Goal: Task Accomplishment & Management: Manage account settings

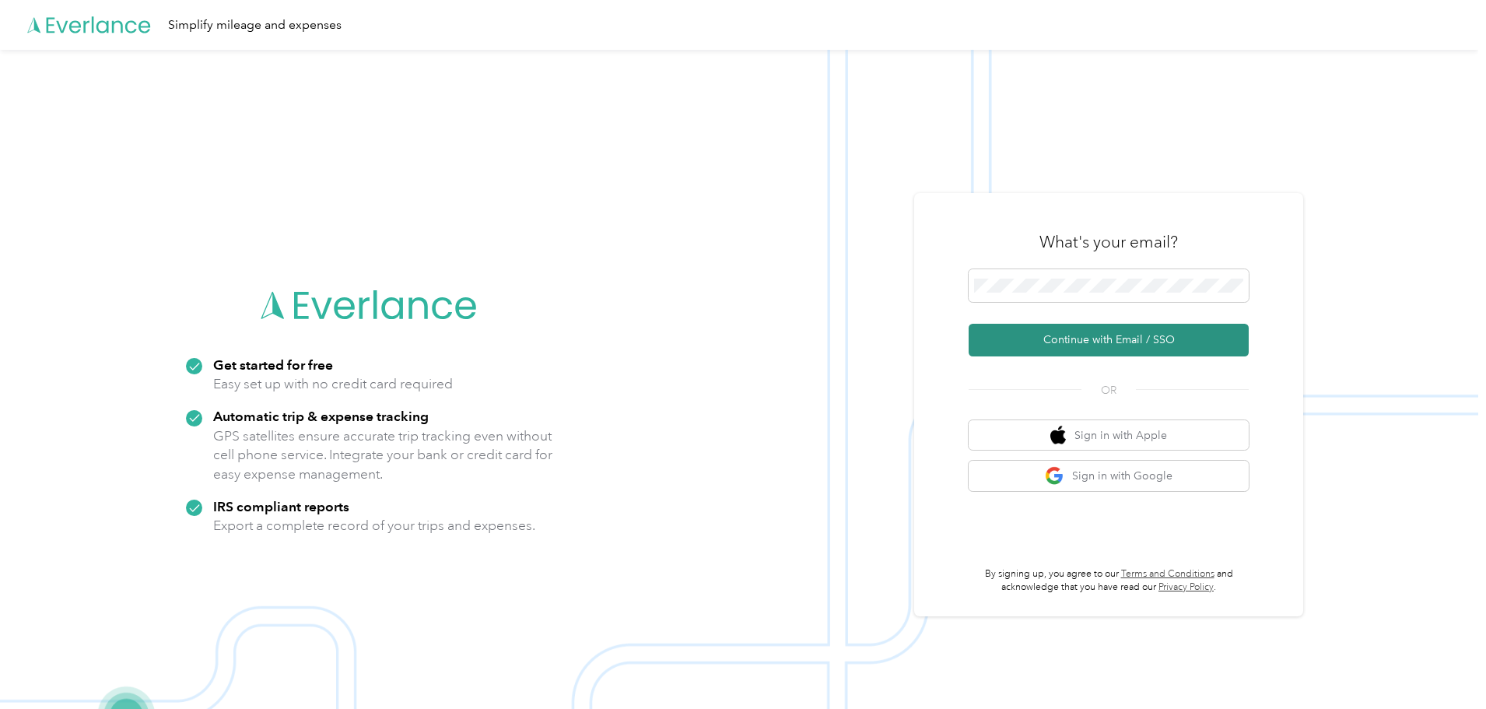
click at [1092, 338] on button "Continue with Email / SSO" at bounding box center [1109, 340] width 280 height 33
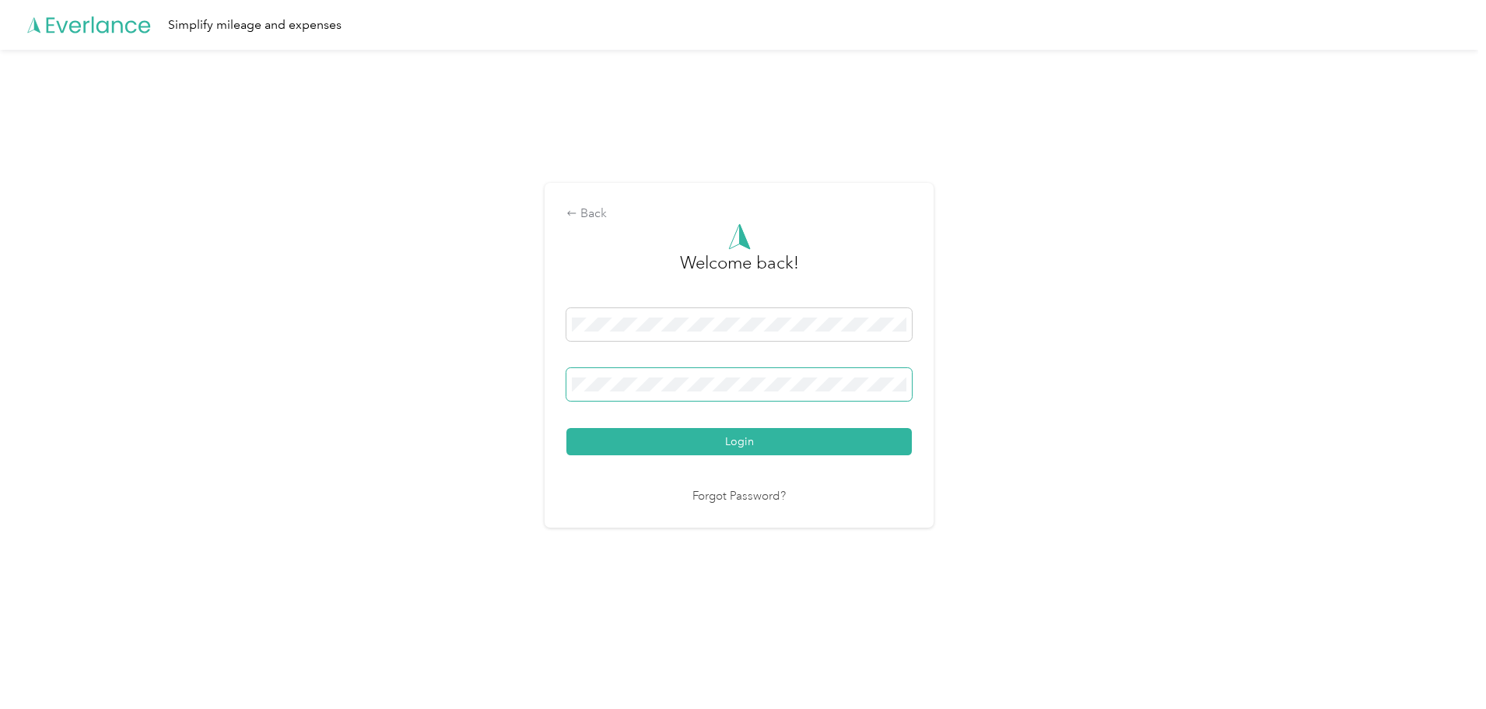
click at [566, 428] on button "Login" at bounding box center [738, 441] width 345 height 27
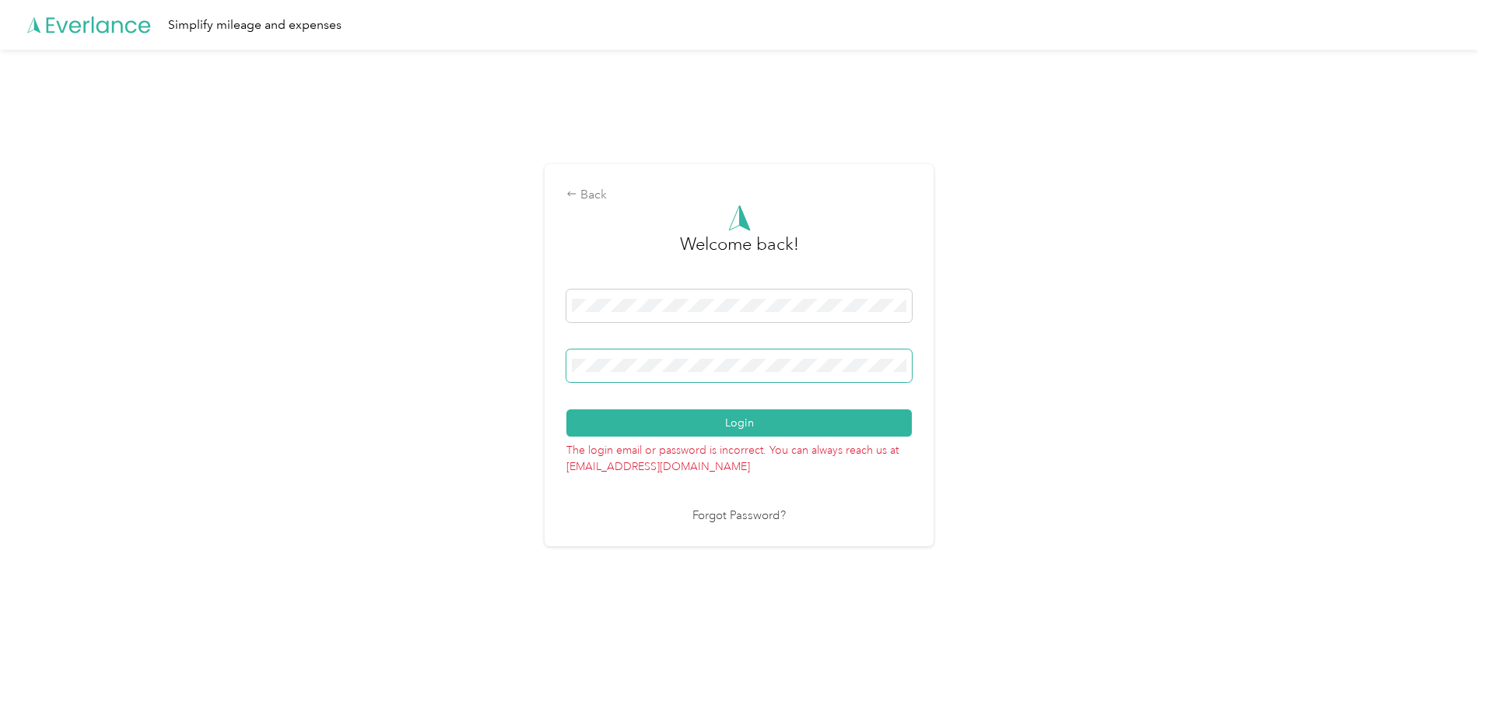
click at [566, 409] on button "Login" at bounding box center [738, 422] width 345 height 27
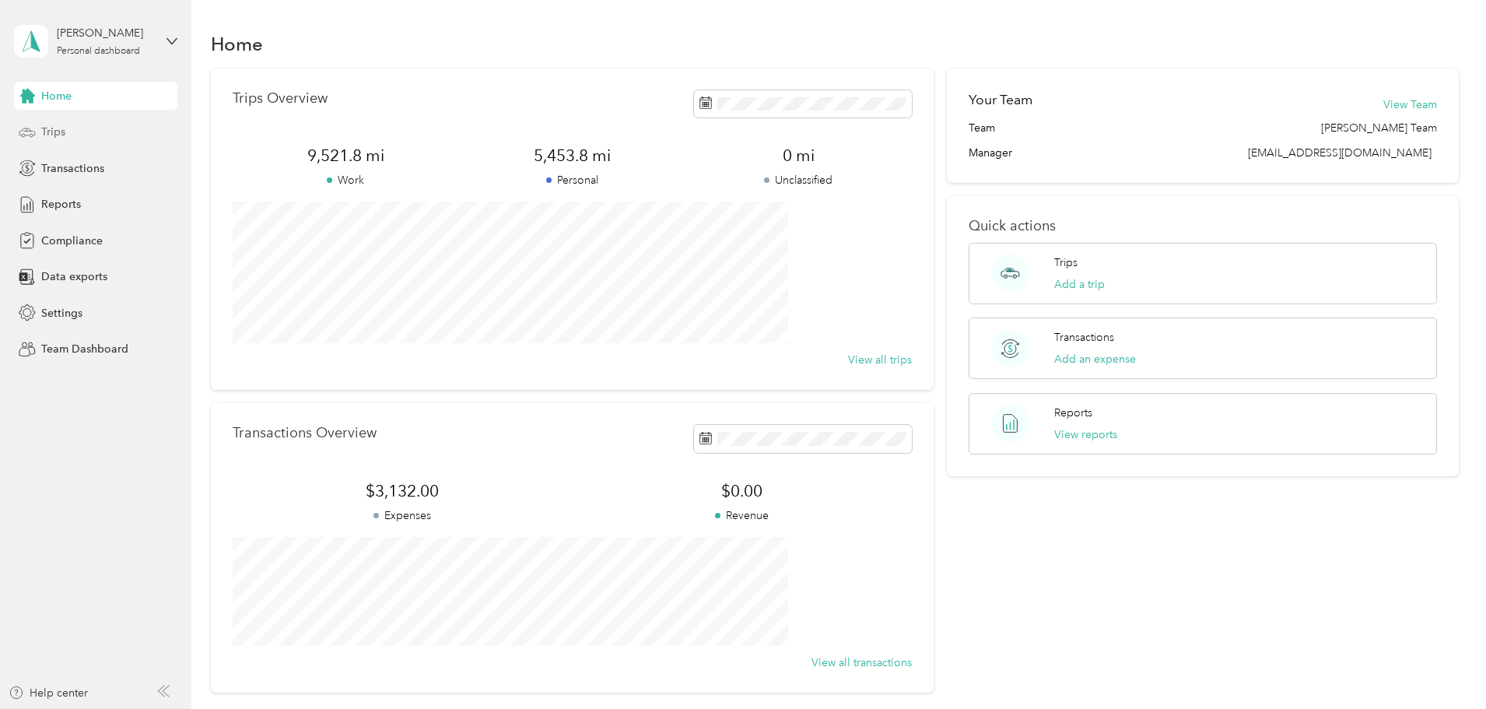
click at [39, 120] on div "Trips" at bounding box center [95, 132] width 163 height 28
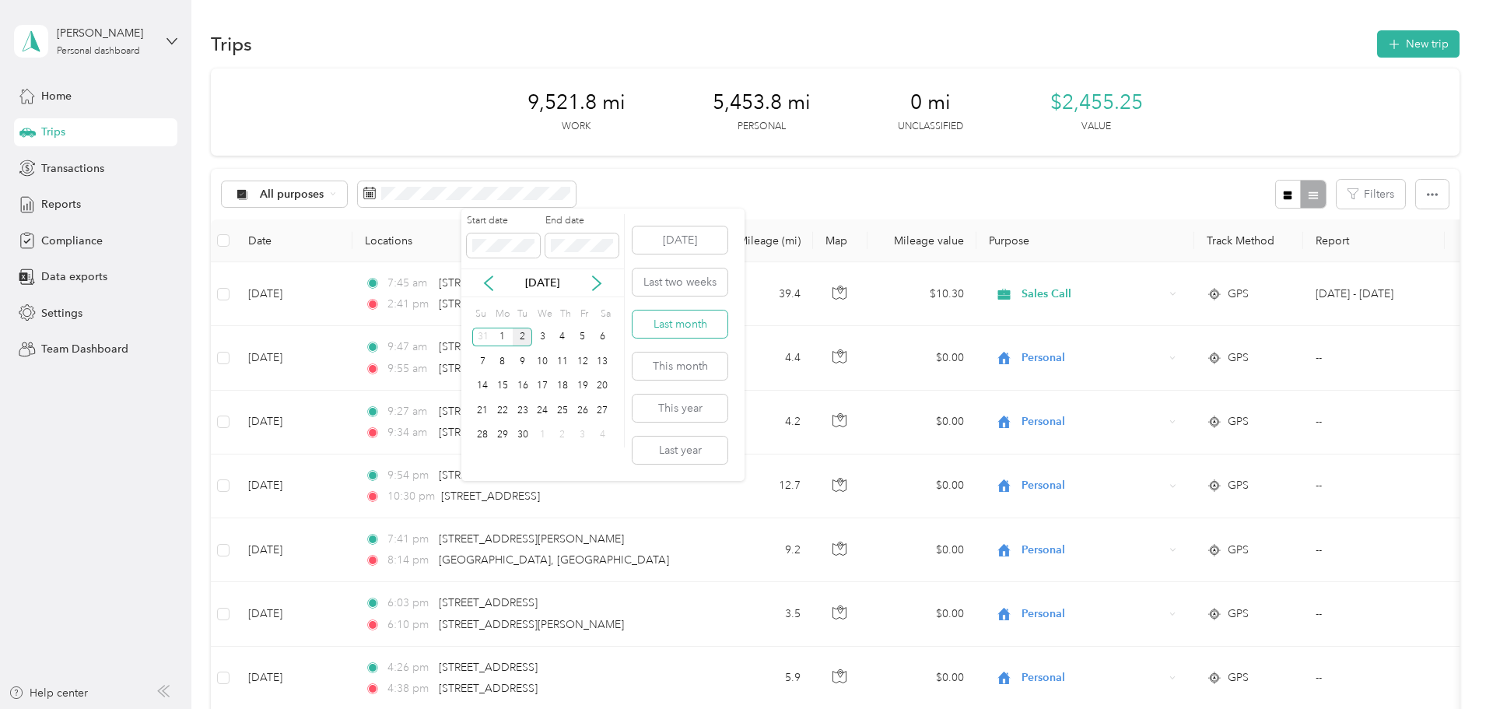
click at [674, 327] on button "Last month" at bounding box center [680, 323] width 95 height 27
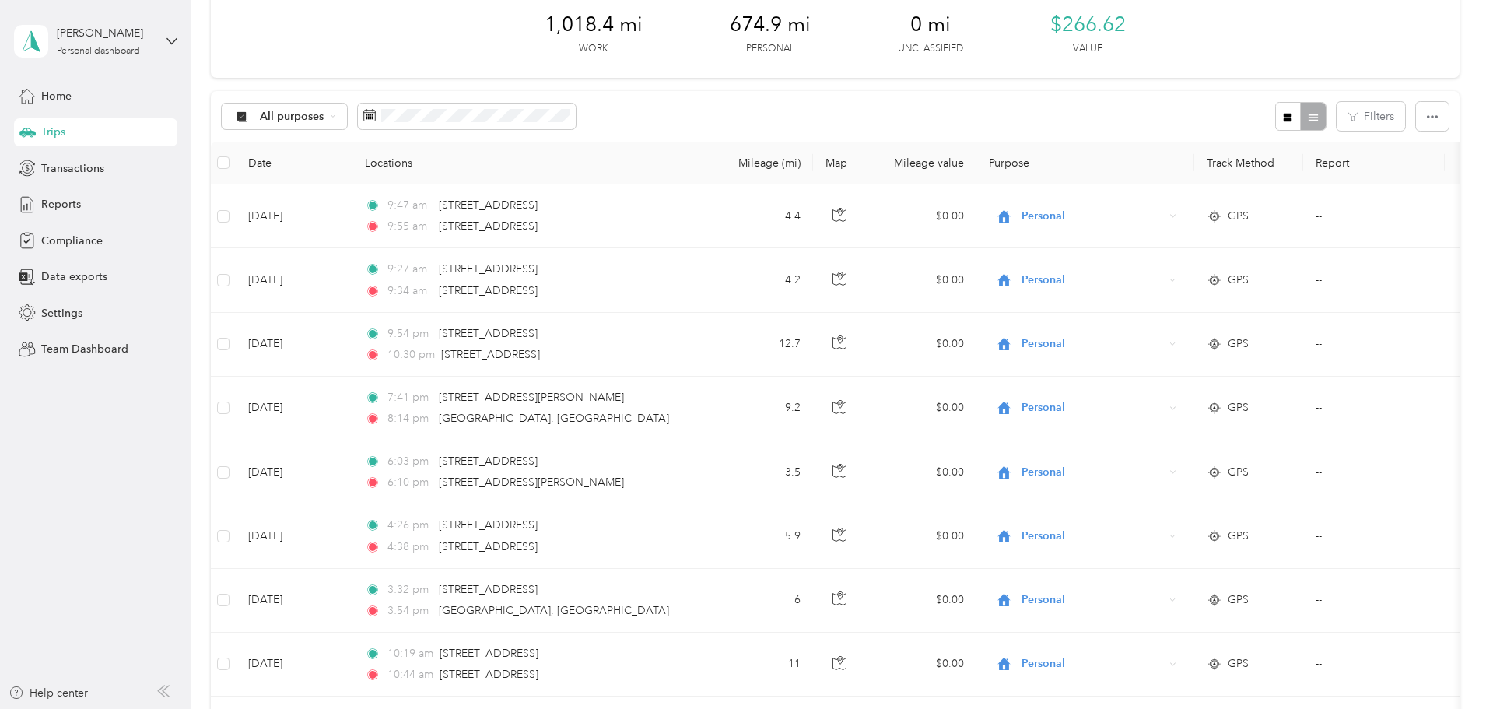
scroll to position [1435, 0]
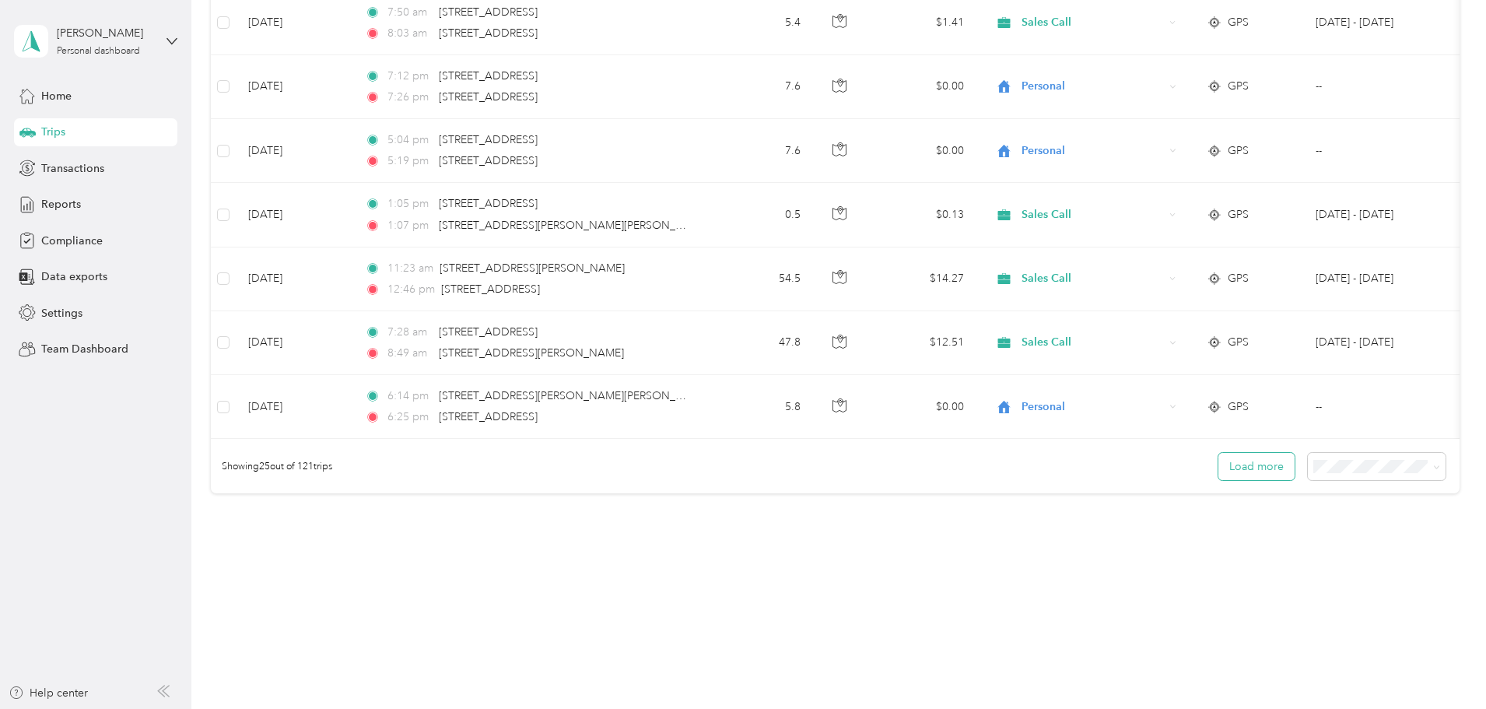
click at [1218, 465] on button "Load more" at bounding box center [1256, 466] width 76 height 27
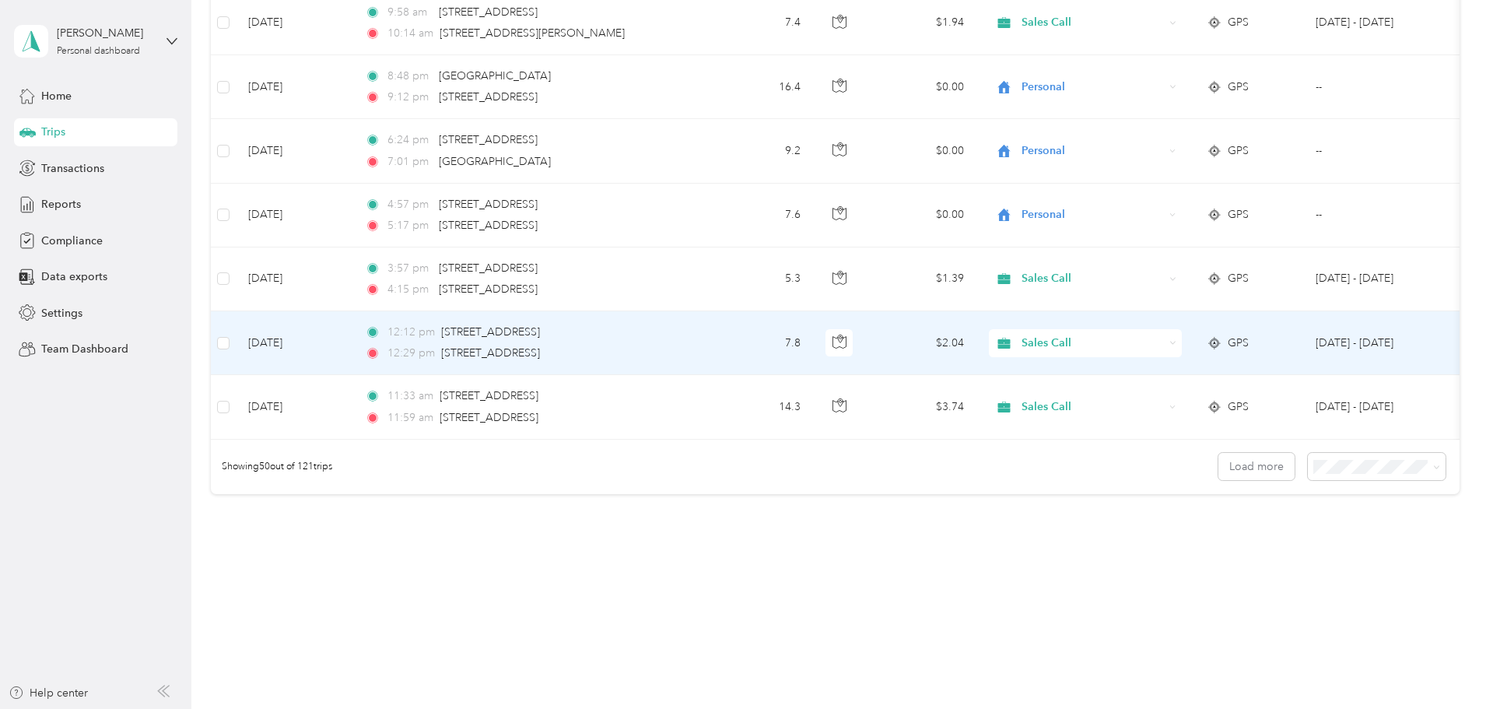
scroll to position [3034, 0]
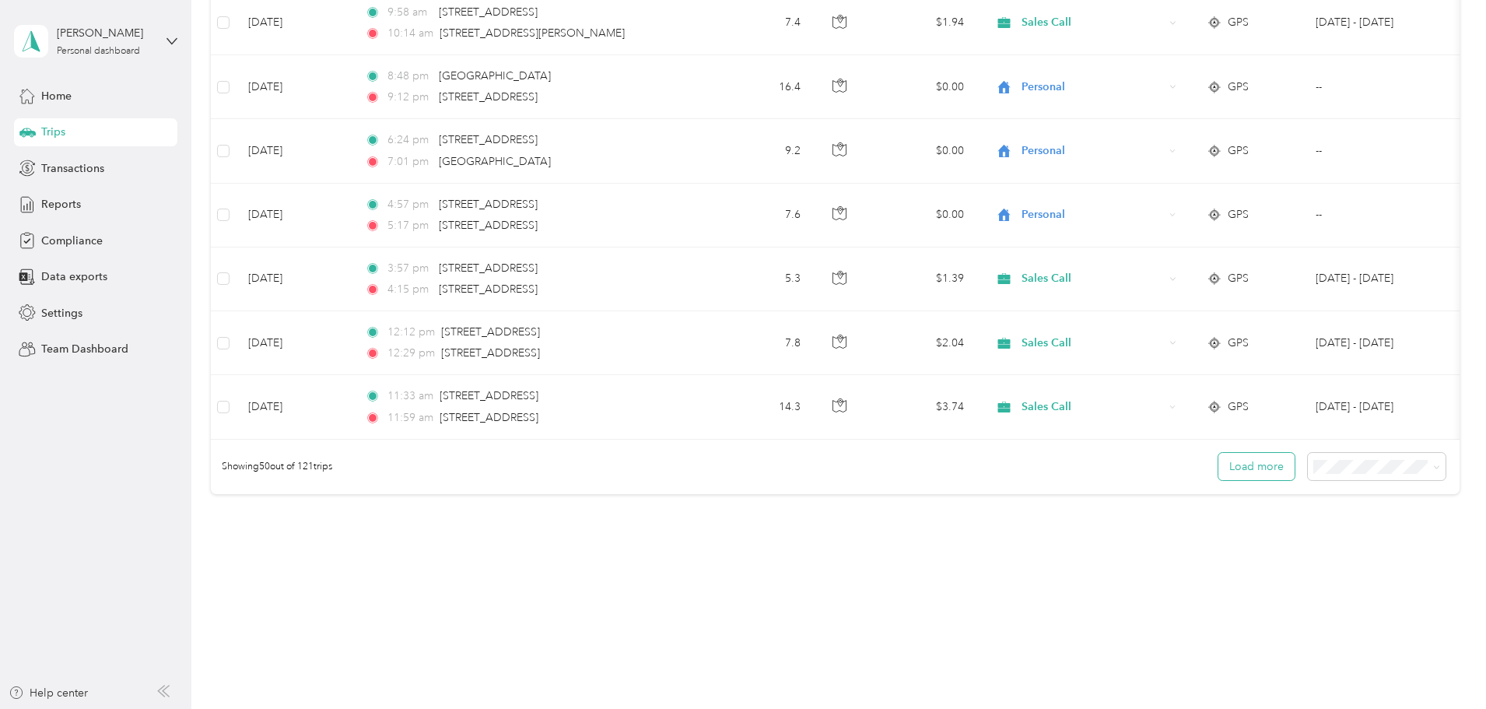
click at [1218, 464] on button "Load more" at bounding box center [1256, 466] width 76 height 27
click at [1341, 473] on div "Showing 50 out of 121 trips Load more" at bounding box center [835, 467] width 1249 height 54
click at [1433, 469] on icon at bounding box center [1436, 467] width 7 height 7
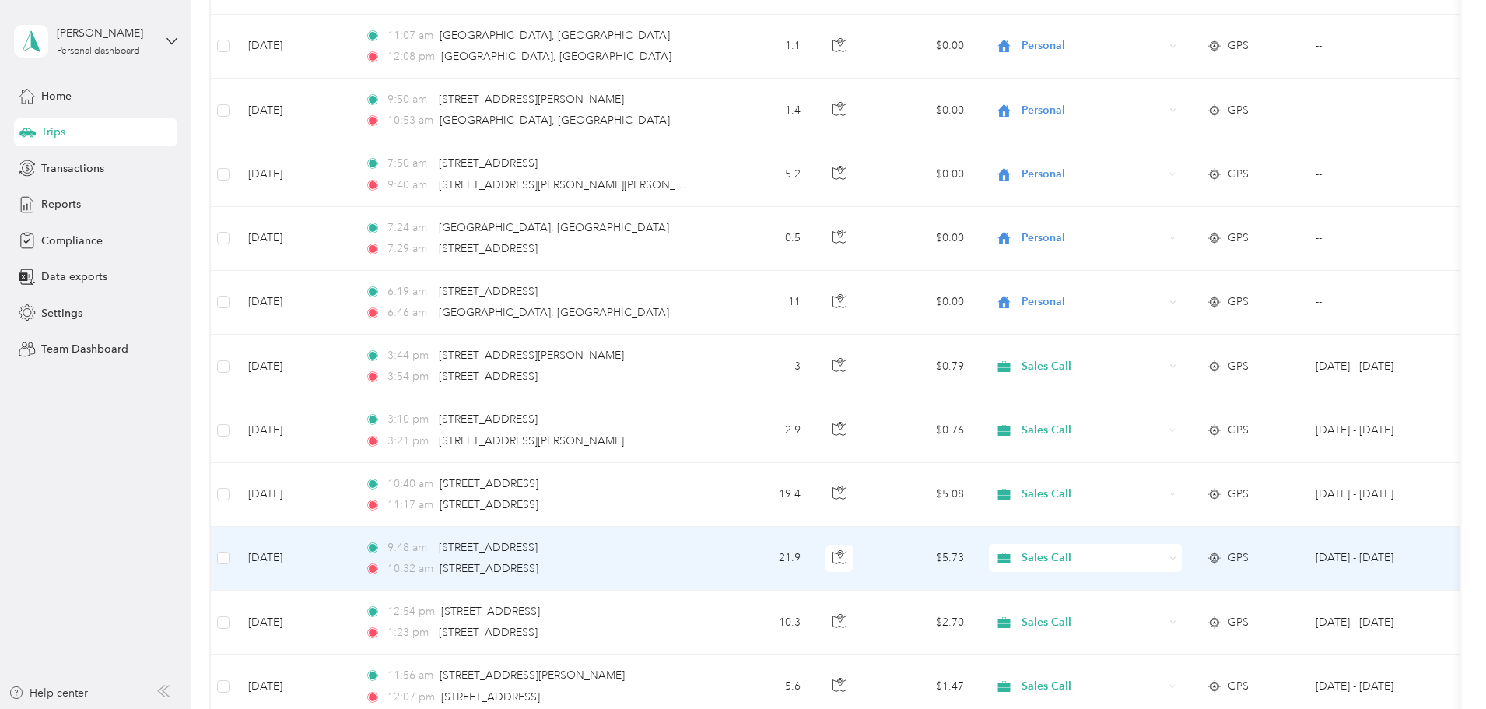
scroll to position [4634, 0]
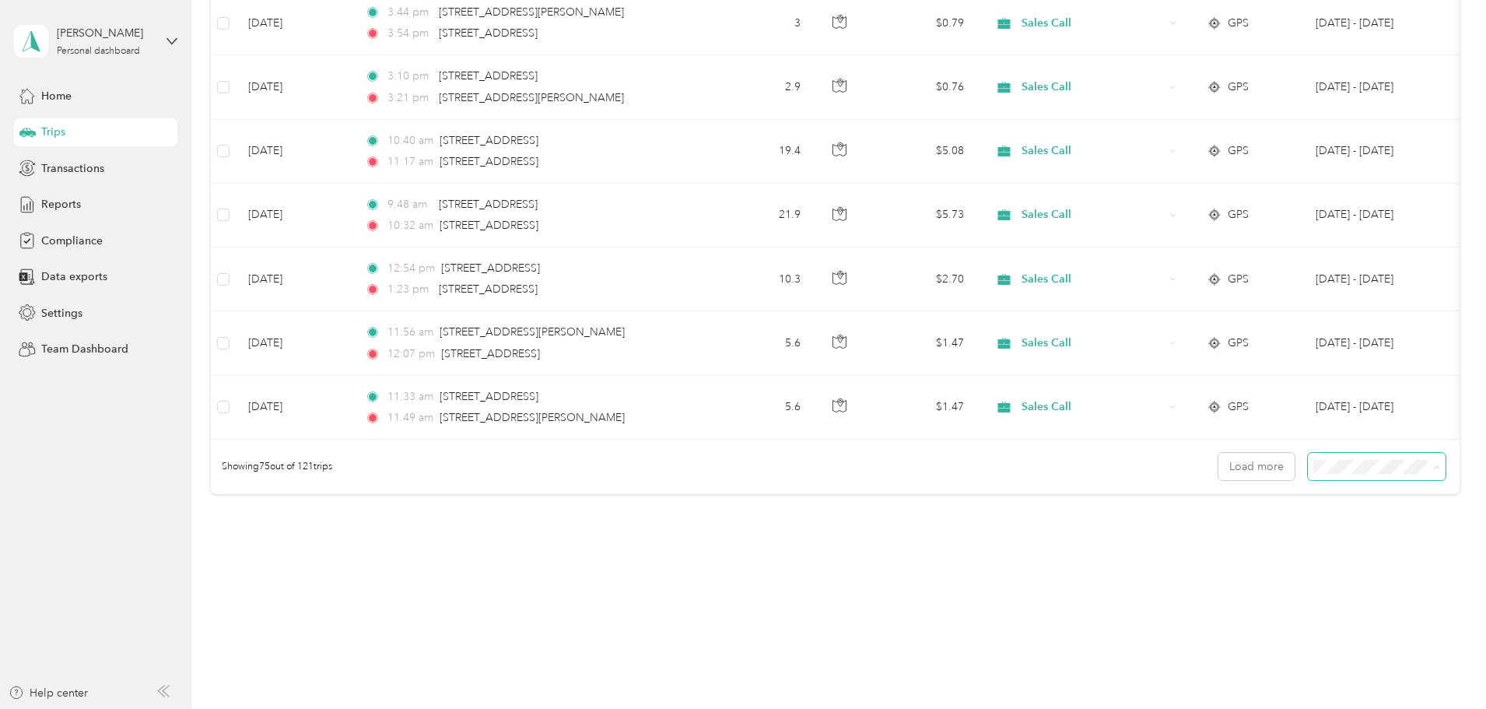
click at [1268, 538] on li "100 per load" at bounding box center [1270, 549] width 138 height 27
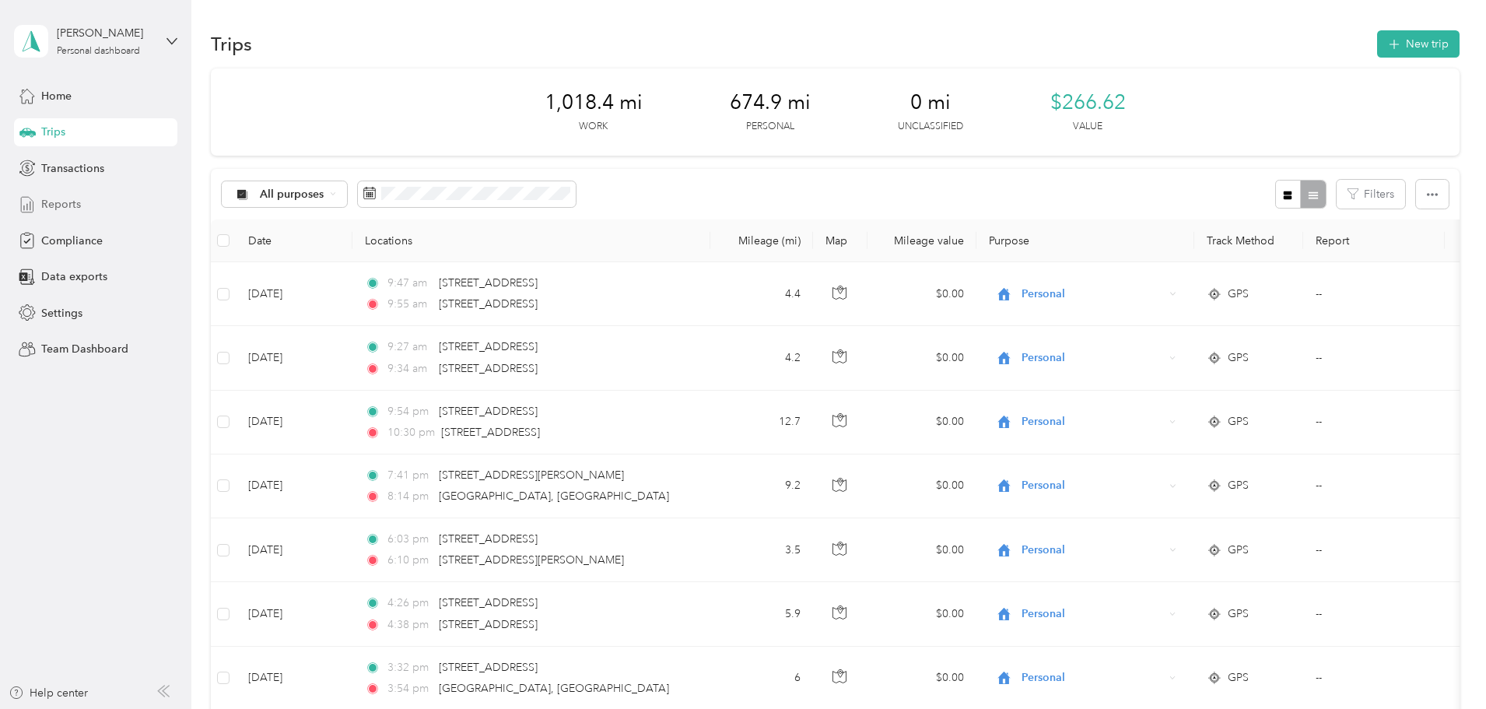
click at [54, 215] on div "Reports" at bounding box center [95, 205] width 163 height 28
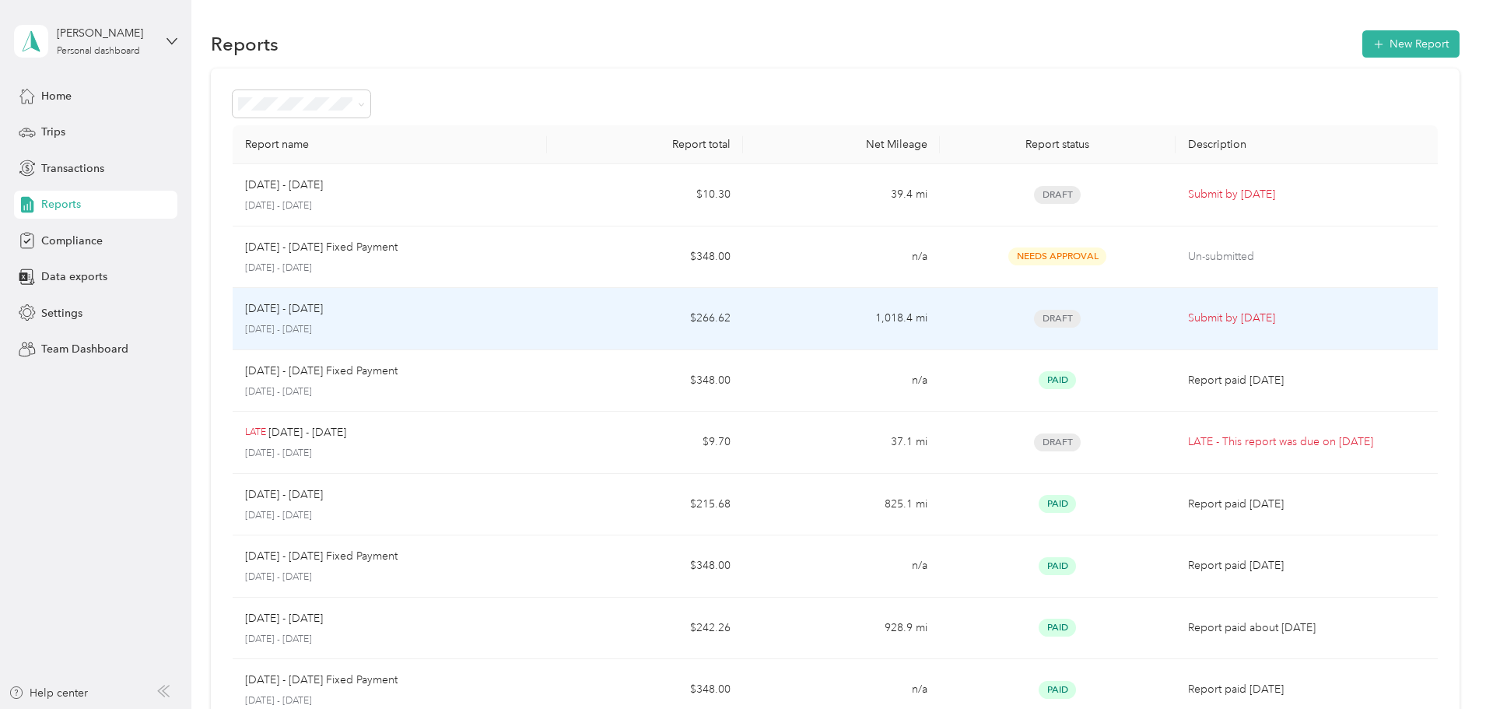
click at [454, 325] on p "[DATE] - [DATE]" at bounding box center [389, 330] width 289 height 14
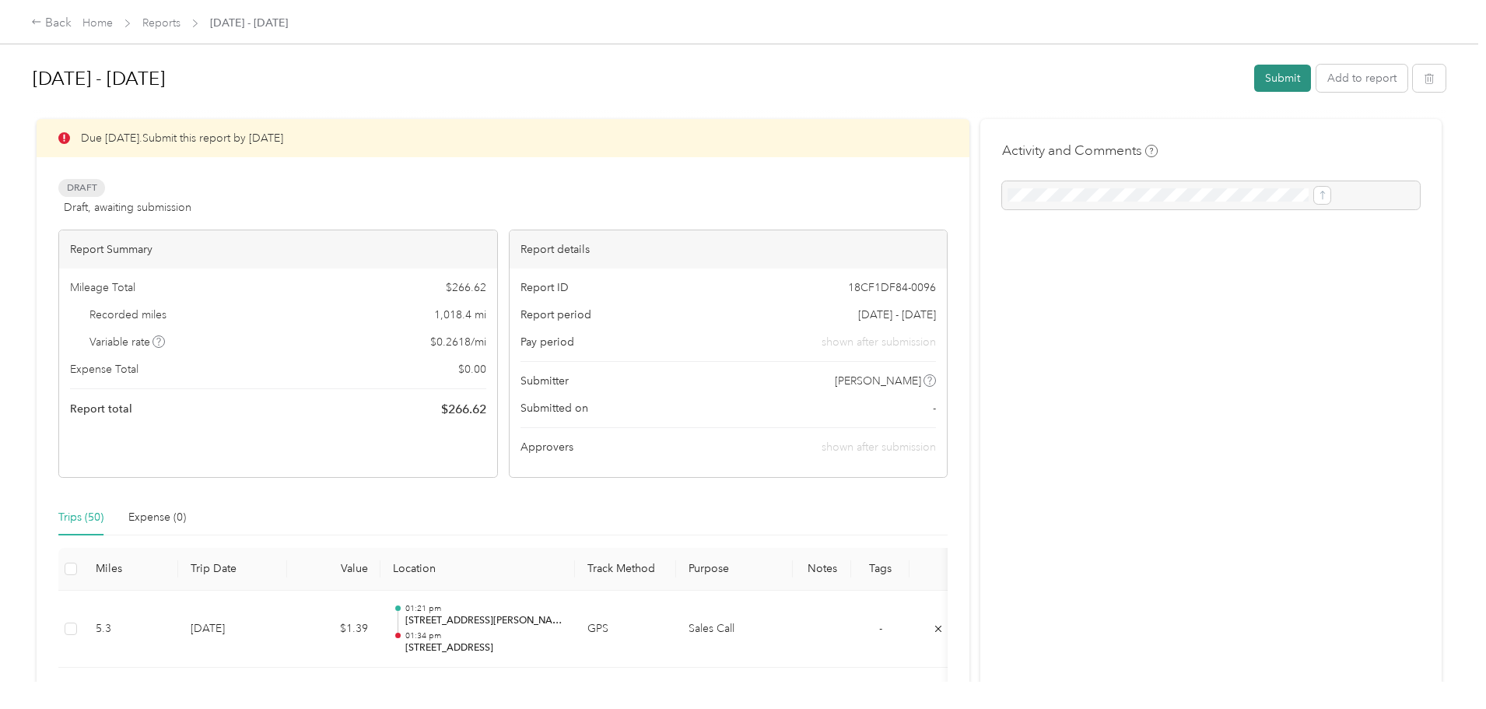
click at [1254, 79] on button "Submit" at bounding box center [1282, 78] width 57 height 27
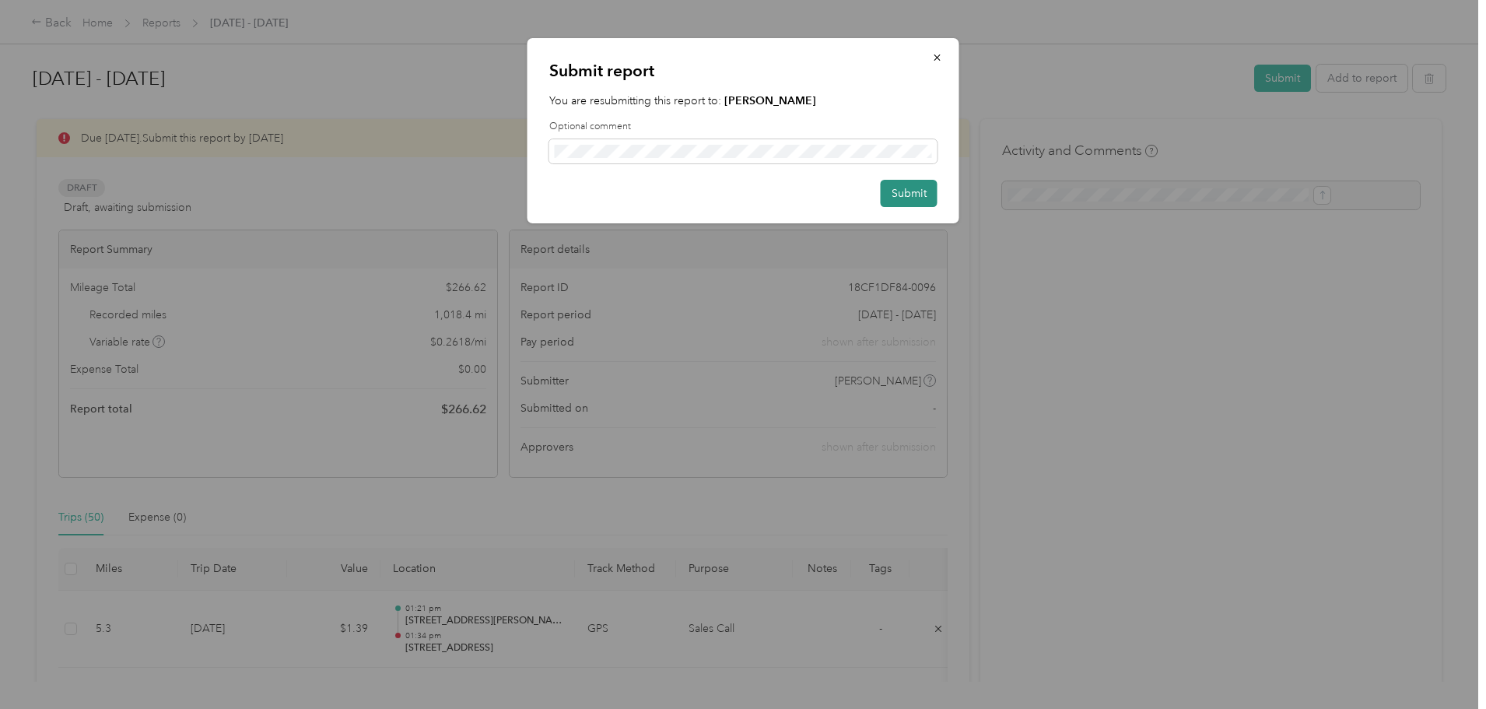
click at [909, 192] on button "Submit" at bounding box center [909, 193] width 57 height 27
